Goal: Unclear

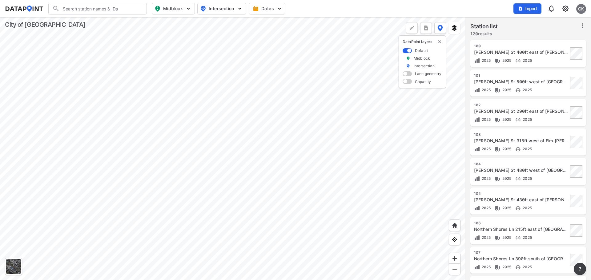
click at [329, 187] on div at bounding box center [232, 148] width 465 height 263
click at [329, 156] on div at bounding box center [232, 148] width 465 height 263
click at [302, 78] on div at bounding box center [232, 148] width 465 height 263
click at [261, 95] on div at bounding box center [232, 148] width 465 height 263
click at [258, 181] on div at bounding box center [232, 148] width 465 height 263
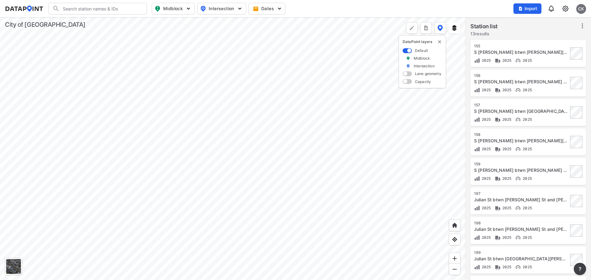
click at [43, 134] on div at bounding box center [232, 148] width 465 height 263
click at [90, 164] on div at bounding box center [232, 148] width 465 height 263
click at [311, 205] on div at bounding box center [232, 148] width 465 height 263
click at [236, 81] on div at bounding box center [232, 148] width 465 height 263
click at [271, 189] on div at bounding box center [232, 148] width 465 height 263
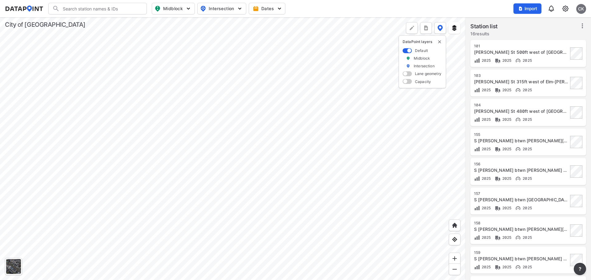
click at [312, 184] on div at bounding box center [232, 148] width 465 height 263
click at [318, 172] on div at bounding box center [232, 148] width 465 height 263
click at [306, 190] on div at bounding box center [232, 148] width 465 height 263
click at [326, 168] on div at bounding box center [232, 148] width 465 height 263
click at [246, 161] on div at bounding box center [232, 148] width 465 height 263
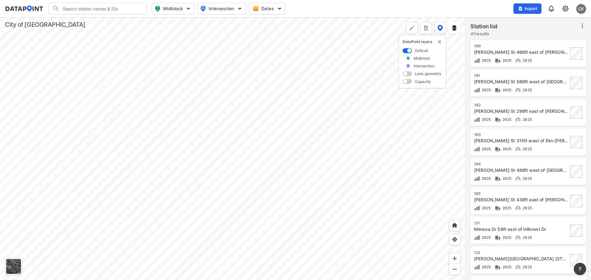
click at [279, 178] on div at bounding box center [232, 148] width 465 height 263
click at [326, 164] on div at bounding box center [232, 148] width 465 height 263
click at [440, 41] on img "delete" at bounding box center [439, 41] width 5 height 5
